Goal: Transaction & Acquisition: Download file/media

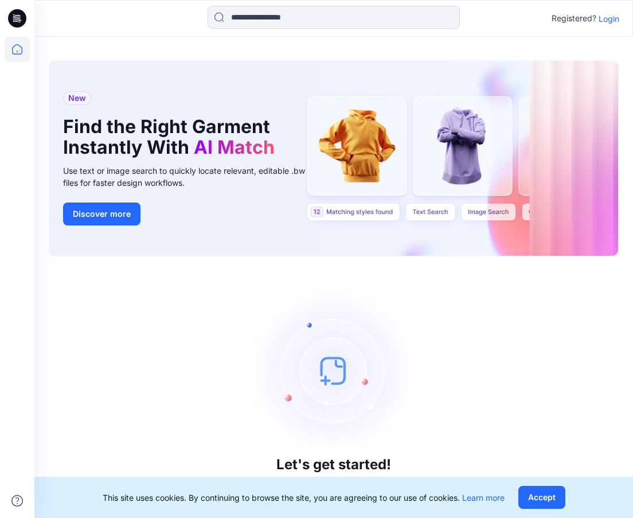
click at [605, 23] on p "Login" at bounding box center [608, 19] width 21 height 12
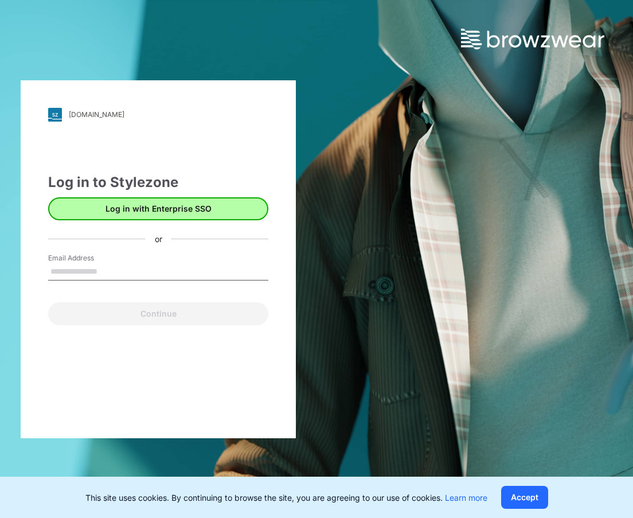
click at [150, 211] on button "Log in with Enterprise SSO" at bounding box center [158, 208] width 220 height 23
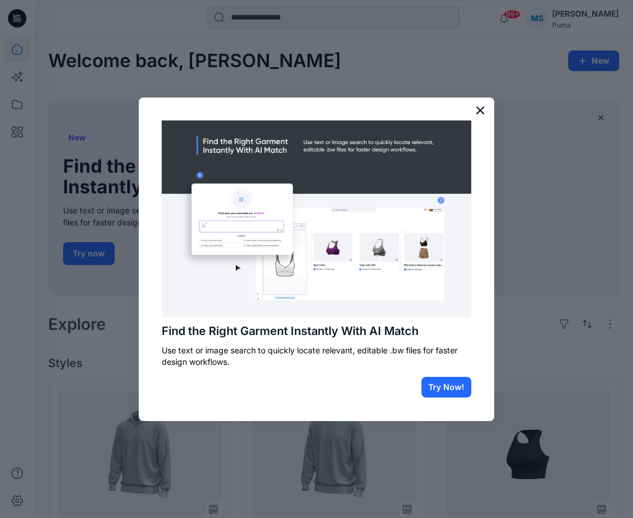
click at [481, 112] on button "×" at bounding box center [480, 110] width 11 height 18
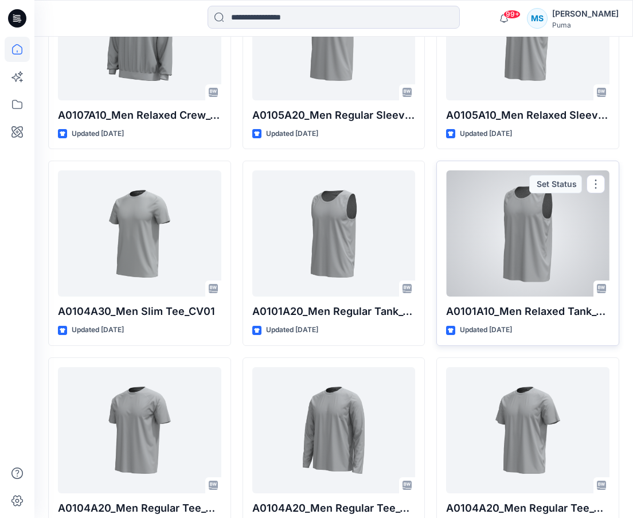
scroll to position [10234, 0]
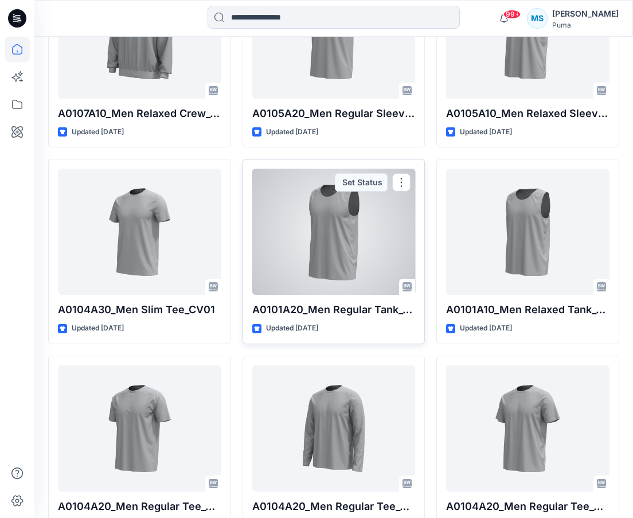
click at [366, 193] on div at bounding box center [333, 231] width 163 height 126
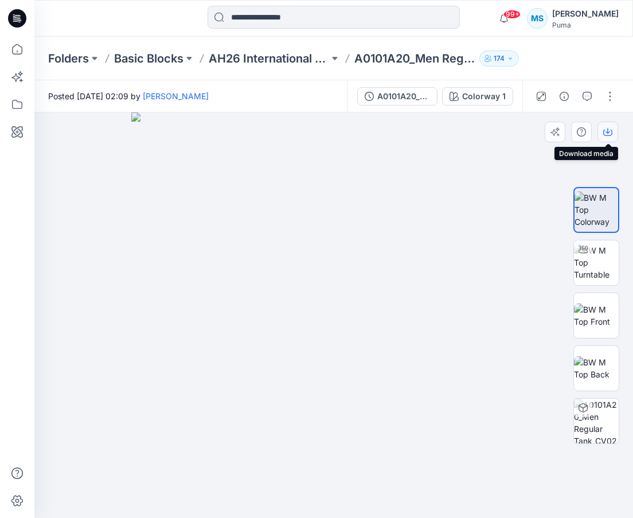
click at [607, 131] on icon "button" at bounding box center [607, 131] width 5 height 6
click at [608, 99] on button "button" at bounding box center [610, 96] width 18 height 18
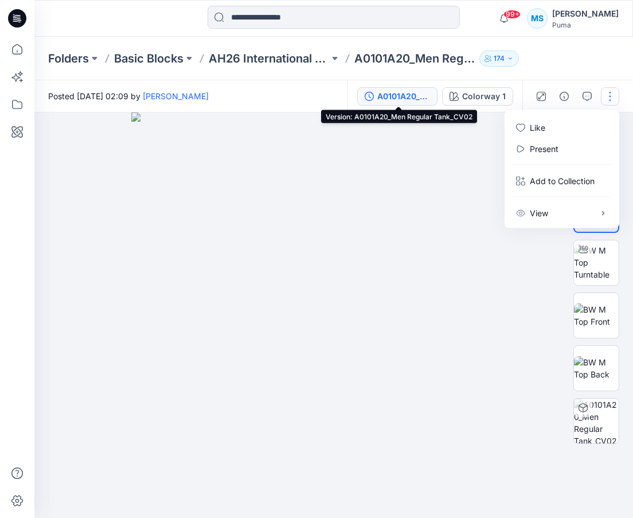
click at [407, 100] on div "A0101A20_Men Regular Tank_CV02" at bounding box center [403, 96] width 53 height 13
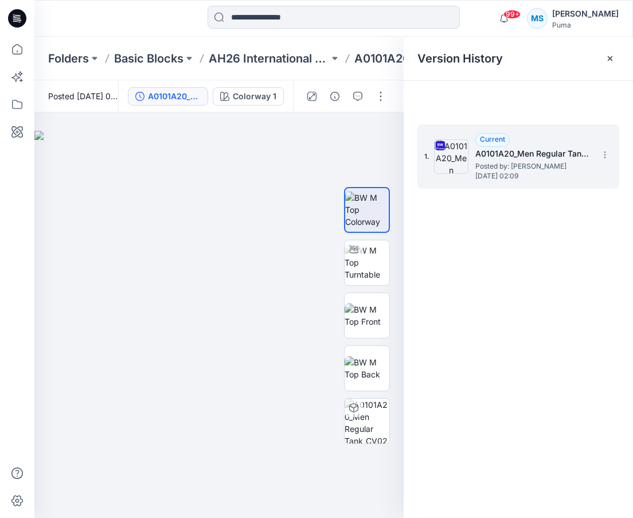
click at [556, 163] on span "Posted by: [PERSON_NAME]" at bounding box center [532, 165] width 115 height 11
click at [605, 158] on icon at bounding box center [604, 157] width 1 height 1
click at [561, 178] on span "Download Source BW File" at bounding box center [547, 177] width 96 height 14
